Goal: Task Accomplishment & Management: Manage account settings

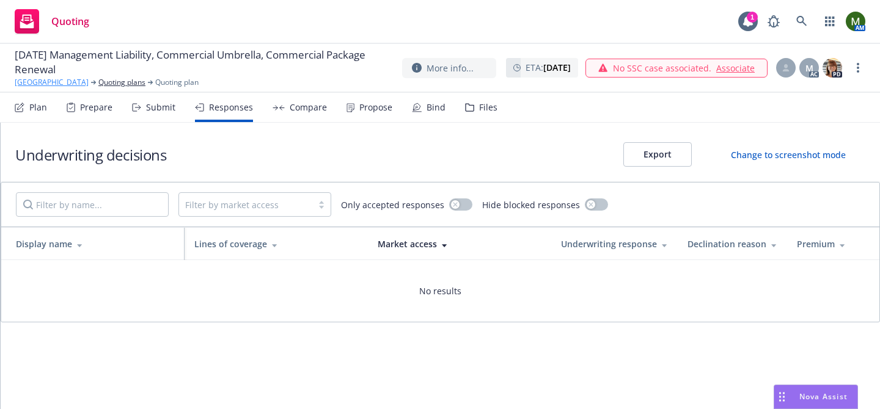
click at [89, 84] on link "Shakespeare Center of Los Angeles" at bounding box center [52, 82] width 74 height 11
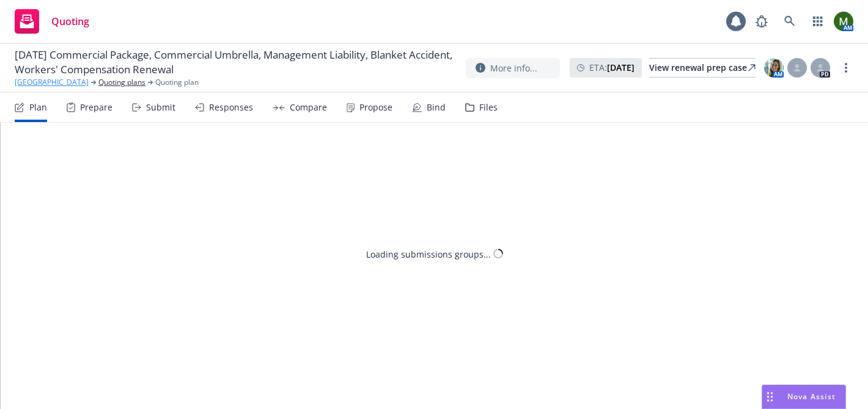
click at [70, 81] on link "[GEOGRAPHIC_DATA]" at bounding box center [52, 82] width 74 height 11
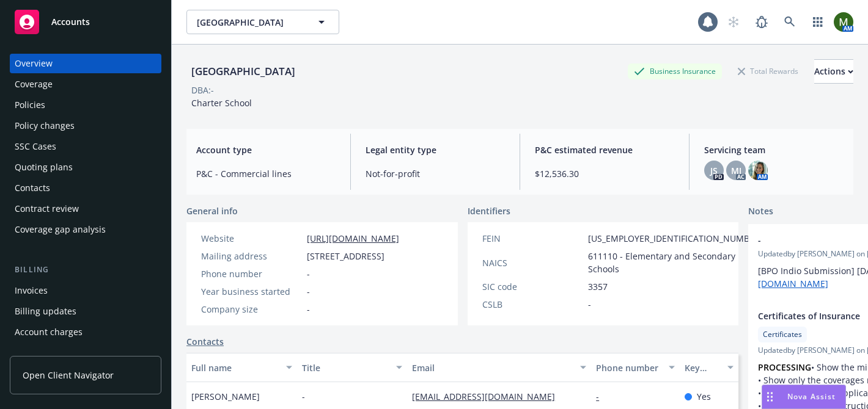
click at [54, 99] on div "Policies" at bounding box center [86, 105] width 142 height 20
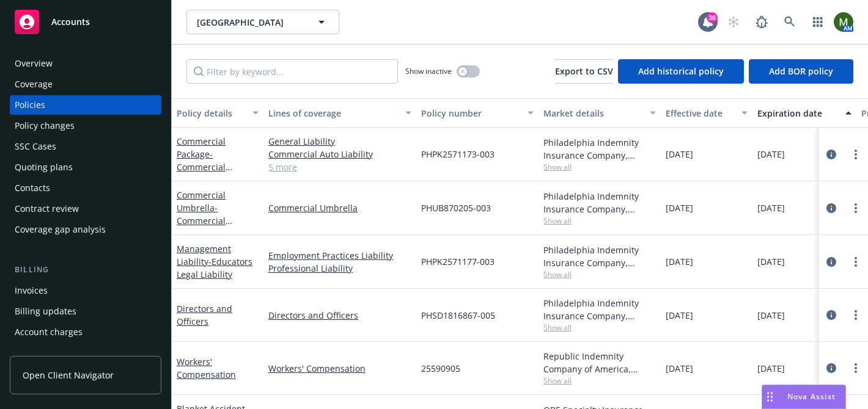
scroll to position [40, 0]
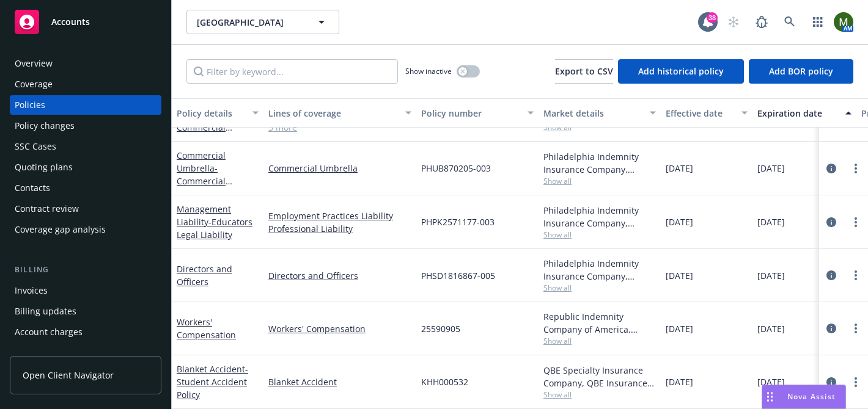
click at [786, 7] on div "[GEOGRAPHIC_DATA] [GEOGRAPHIC_DATA] 38 AM" at bounding box center [520, 22] width 696 height 44
click at [788, 19] on icon at bounding box center [789, 21] width 11 height 11
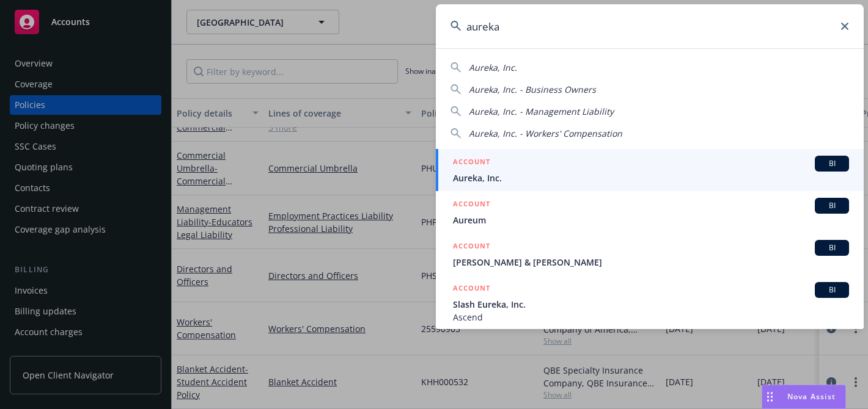
type input "aureka"
click at [501, 165] on div "ACCOUNT BI" at bounding box center [651, 164] width 396 height 16
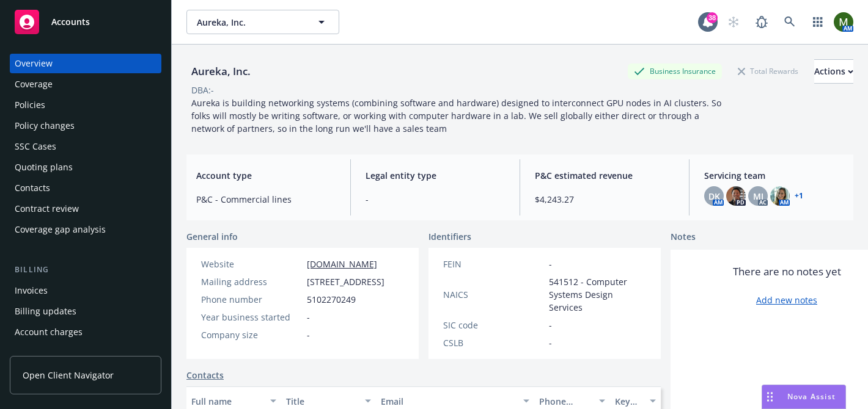
click at [81, 107] on div "Policies" at bounding box center [86, 105] width 142 height 20
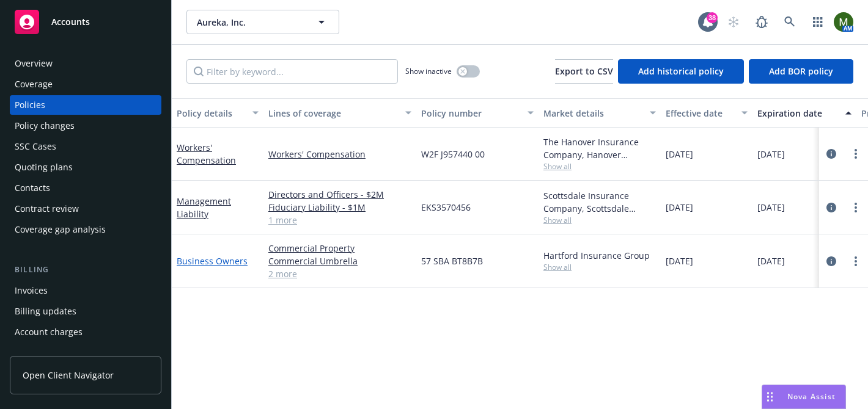
click at [205, 261] on link "Business Owners" at bounding box center [212, 261] width 71 height 12
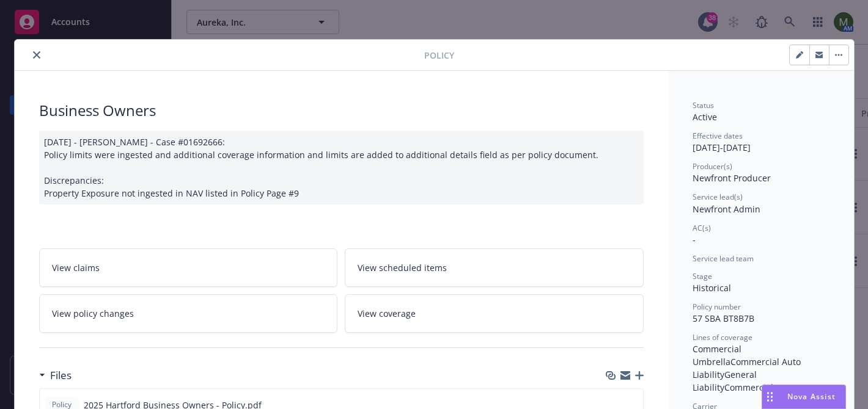
click at [806, 54] on button "button" at bounding box center [800, 55] width 20 height 20
select select "HISTORICAL"
select select "other"
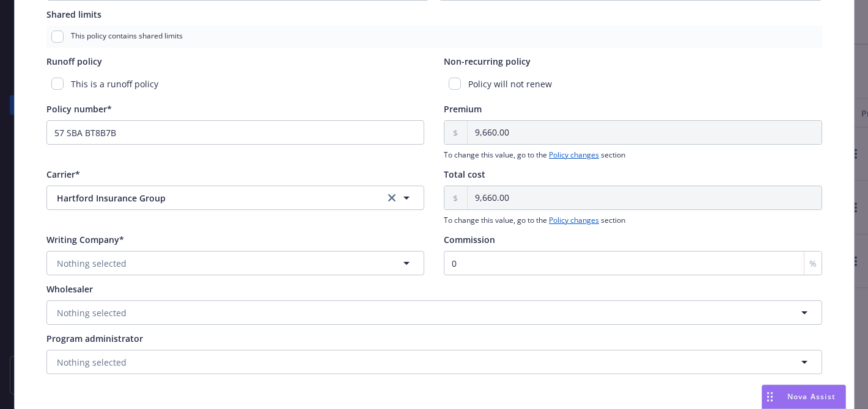
scroll to position [565, 0]
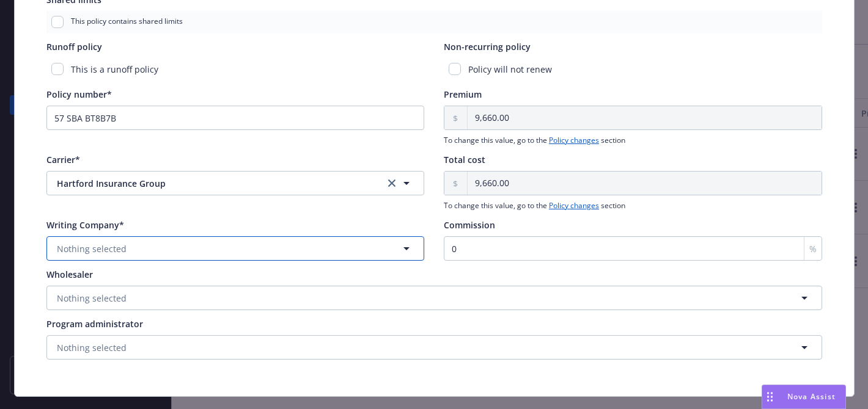
click at [293, 252] on button "Nothing selected" at bounding box center [235, 248] width 378 height 24
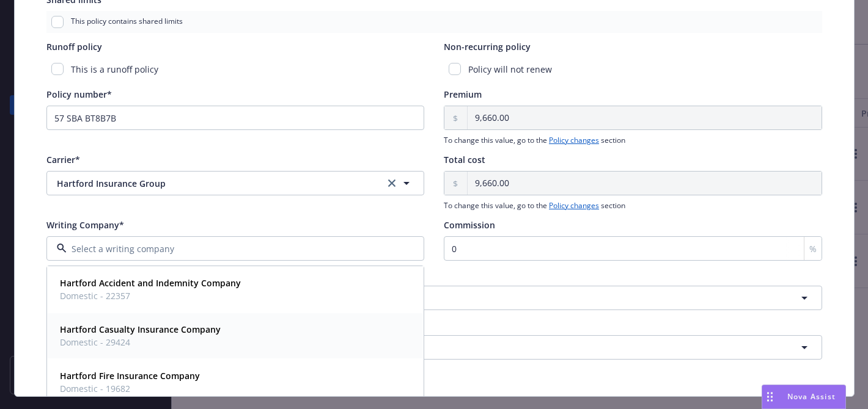
click at [231, 336] on div "Hartford Casualty Insurance Company Domestic - 29424" at bounding box center [235, 336] width 361 height 31
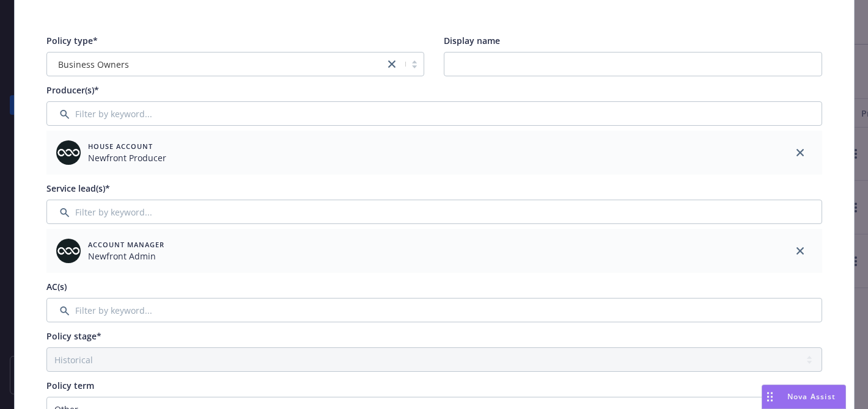
scroll to position [0, 0]
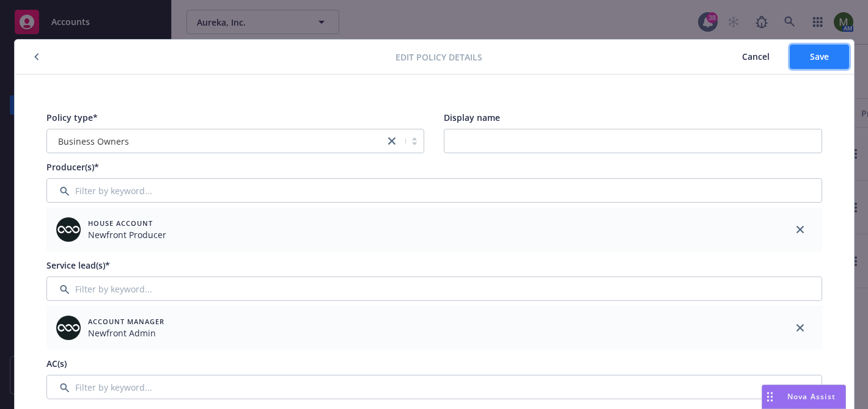
click at [837, 53] on button "Save" at bounding box center [819, 57] width 59 height 24
